Goal: Task Accomplishment & Management: Manage account settings

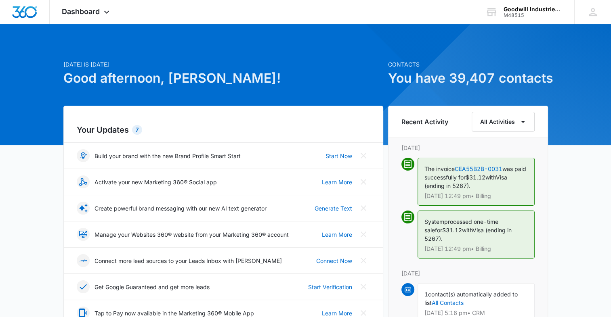
scroll to position [47, 0]
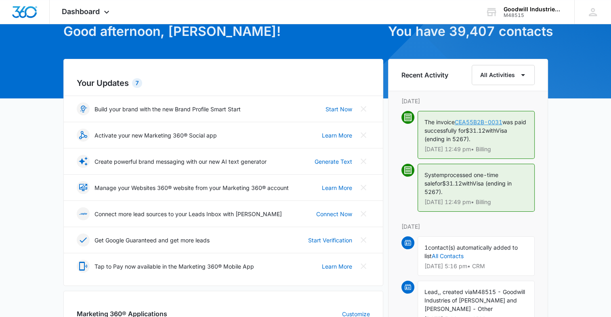
click at [483, 123] on link "CEA55B2B-0031" at bounding box center [478, 122] width 48 height 7
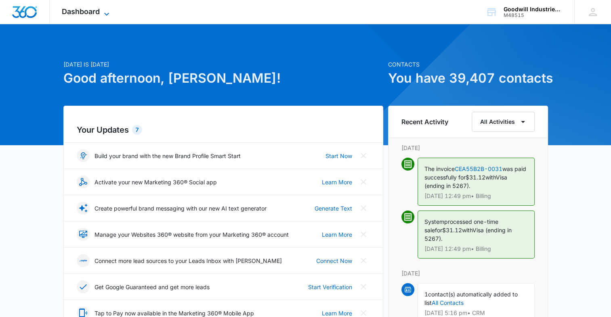
click at [93, 12] on span "Dashboard" at bounding box center [81, 11] width 38 height 8
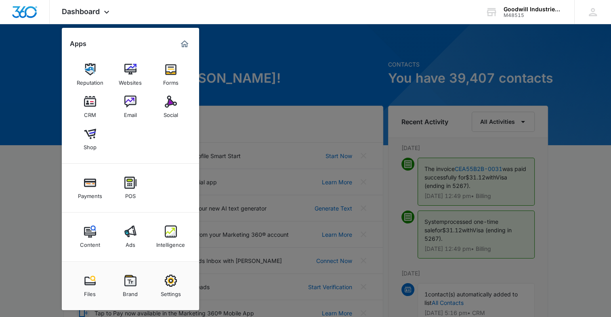
drag, startPoint x: 100, startPoint y: 13, endPoint x: 338, endPoint y: 44, distance: 240.5
click at [338, 44] on div at bounding box center [305, 158] width 611 height 317
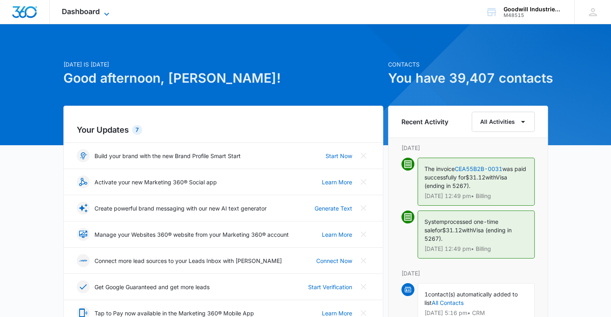
click at [97, 7] on span "Dashboard" at bounding box center [81, 11] width 38 height 8
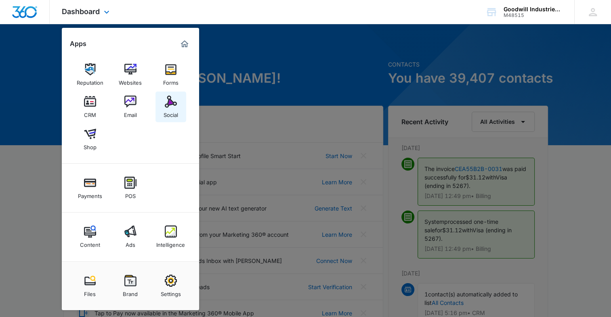
click at [166, 106] on img at bounding box center [171, 102] width 12 height 12
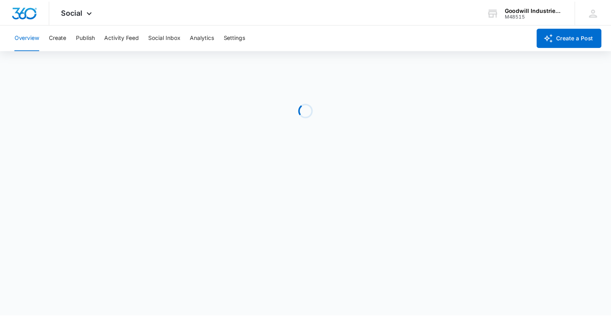
scroll to position [2, 0]
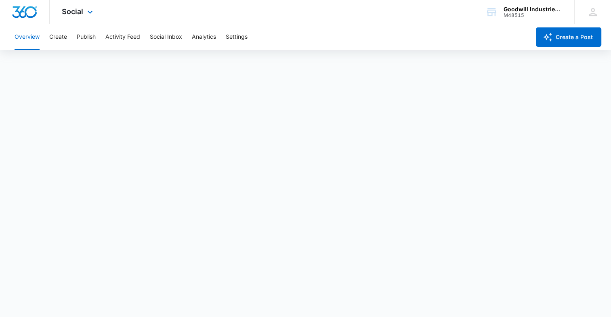
click at [82, 16] on div "Social Apps Reputation Websites Forms CRM Email Social Shop Payments POS Conten…" at bounding box center [78, 12] width 57 height 24
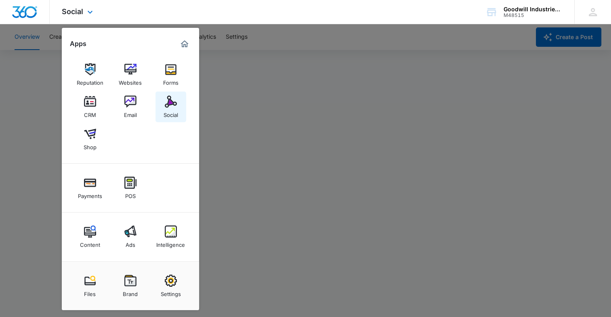
click at [169, 112] on div "Social" at bounding box center [170, 113] width 15 height 10
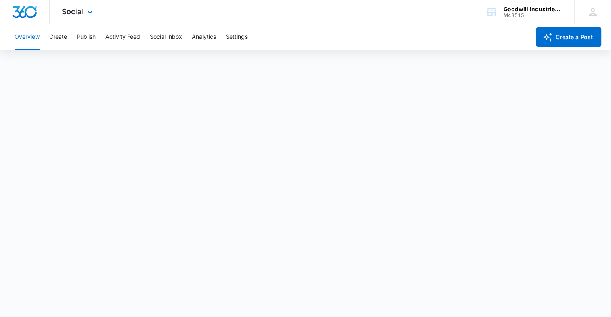
scroll to position [0, 0]
click at [87, 38] on button "Publish" at bounding box center [86, 37] width 19 height 26
